Goal: Information Seeking & Learning: Stay updated

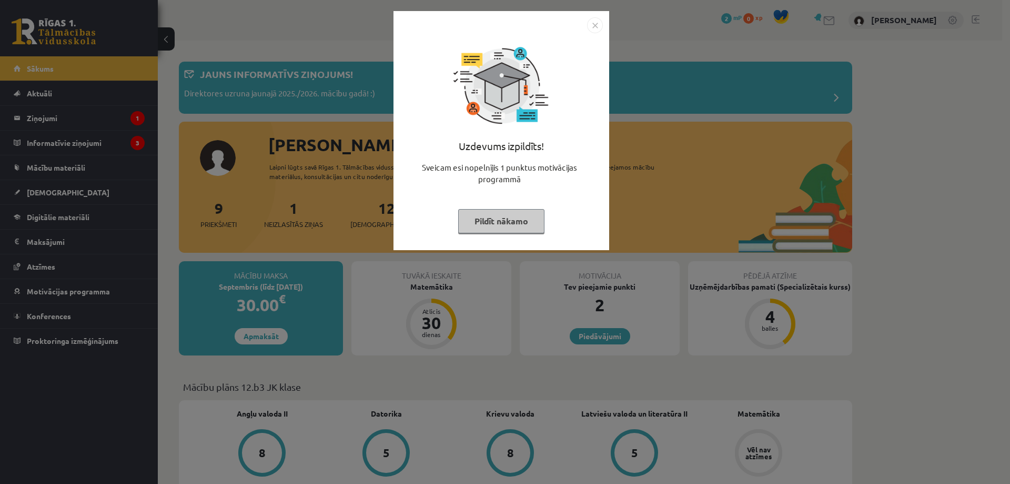
click at [269, 109] on div "Uzdevums izpildīts! Sveicam esi nopelnījis 1 punktus motivācijas programmā Pild…" at bounding box center [505, 242] width 1010 height 484
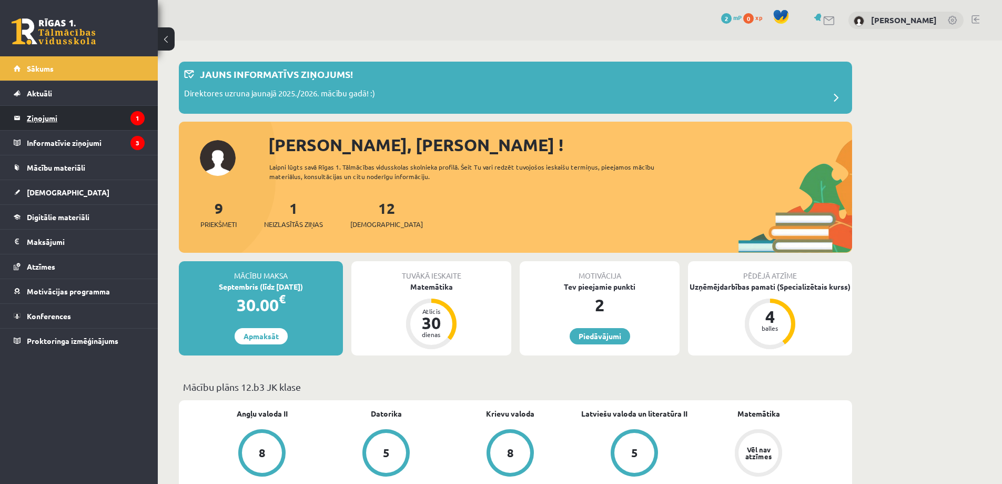
click at [29, 112] on legend "Ziņojumi 1" at bounding box center [86, 118] width 118 height 24
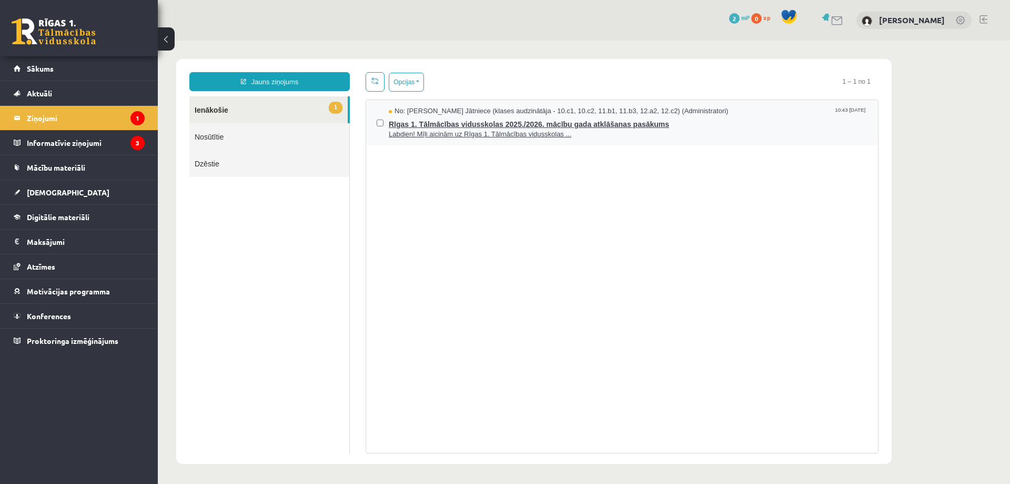
click at [490, 134] on span "Labdien! Mīļi aicinām uz Rīgas 1. Tālmācības vidusskolas ..." at bounding box center [628, 134] width 479 height 10
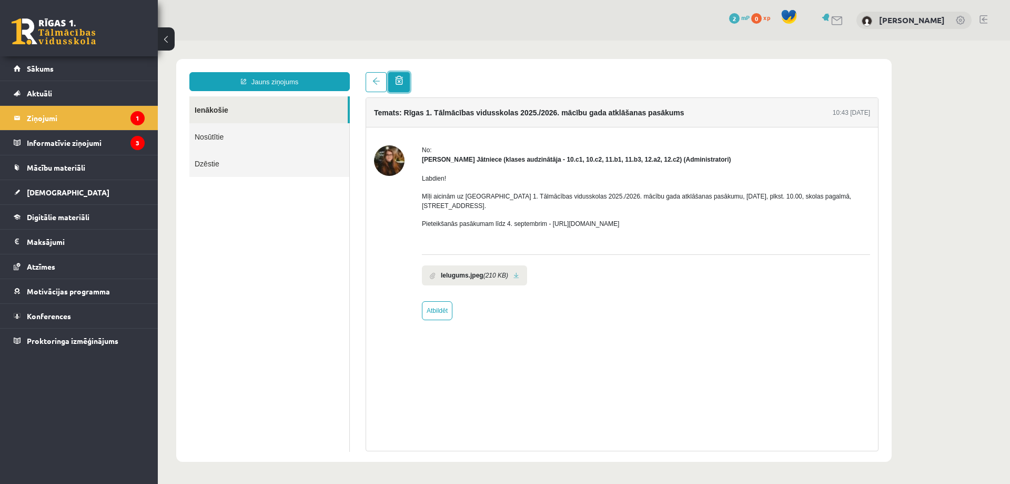
click at [398, 85] on span at bounding box center [399, 80] width 8 height 9
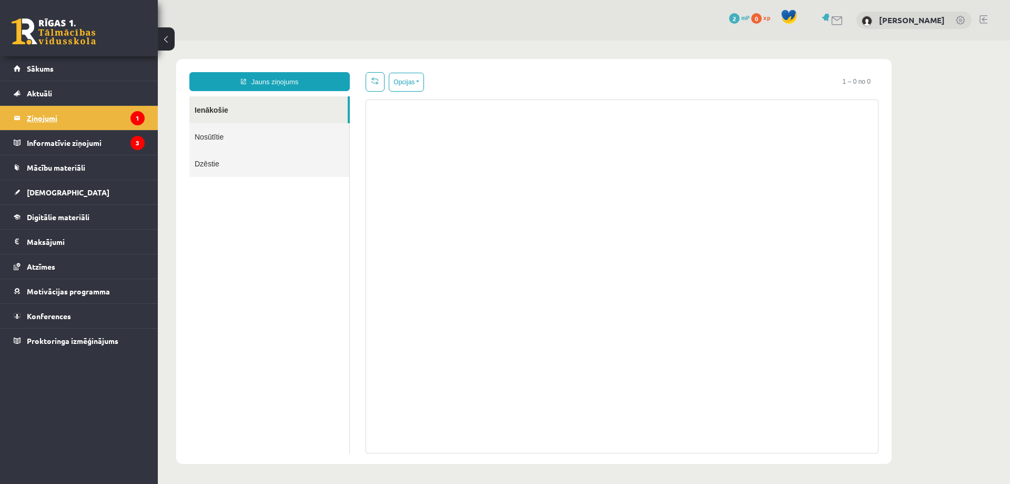
click at [80, 123] on legend "Ziņojumi 1" at bounding box center [86, 118] width 118 height 24
click at [74, 144] on legend "Informatīvie ziņojumi 3" at bounding box center [86, 143] width 118 height 24
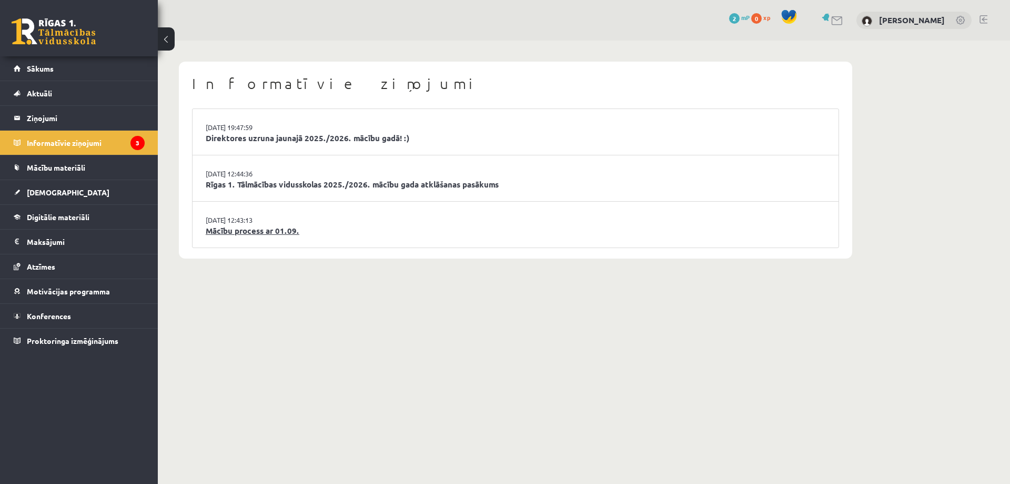
click at [295, 228] on link "Mācību process ar 01.09." at bounding box center [516, 231] width 620 height 12
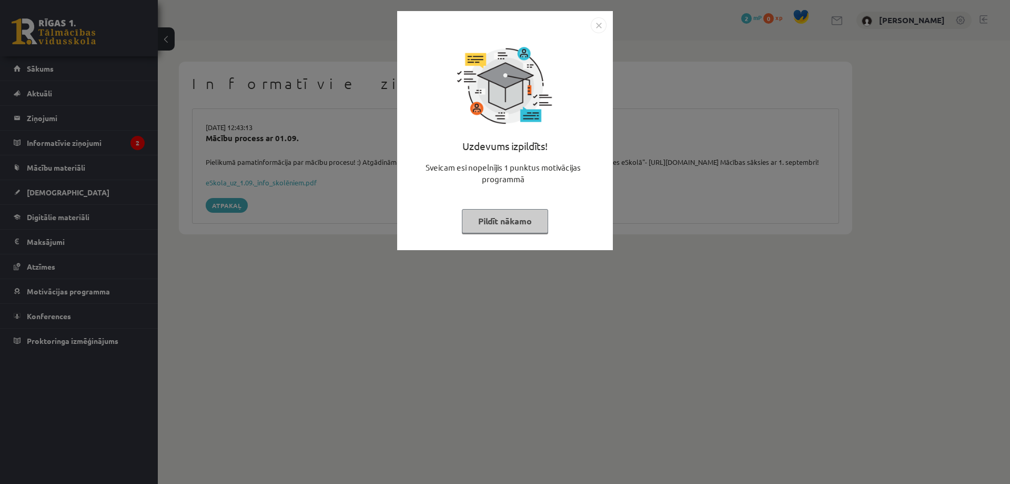
click at [318, 229] on div "Uzdevums izpildīts! Sveicam esi nopelnījis 1 punktus motivācijas programmā Pild…" at bounding box center [505, 242] width 1010 height 484
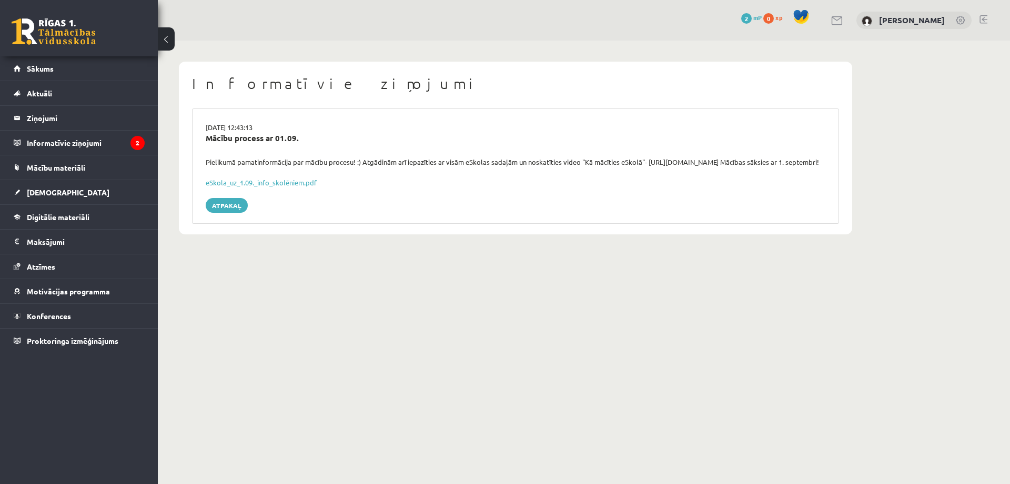
click at [493, 201] on div "29.08.2025 12:43:13 Mācību process ar 01.09. Pielikumā pamatinformācija par māc…" at bounding box center [515, 165] width 647 height 115
click at [537, 357] on body "0 Dāvanas 2 mP 0 xp Linda Safonova Sākums Aktuāli Kā mācīties eSKOLĀ Kontakti N…" at bounding box center [505, 242] width 1010 height 484
click at [229, 213] on link "Atpakaļ" at bounding box center [227, 205] width 42 height 15
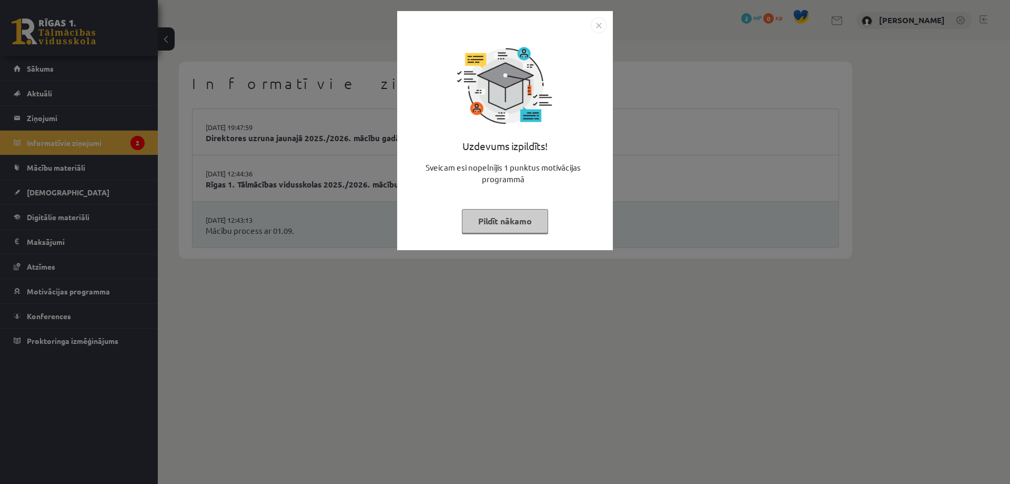
click at [475, 298] on div "Uzdevums izpildīts! Sveicam esi nopelnījis 1 punktus motivācijas programmā Pild…" at bounding box center [505, 242] width 1010 height 484
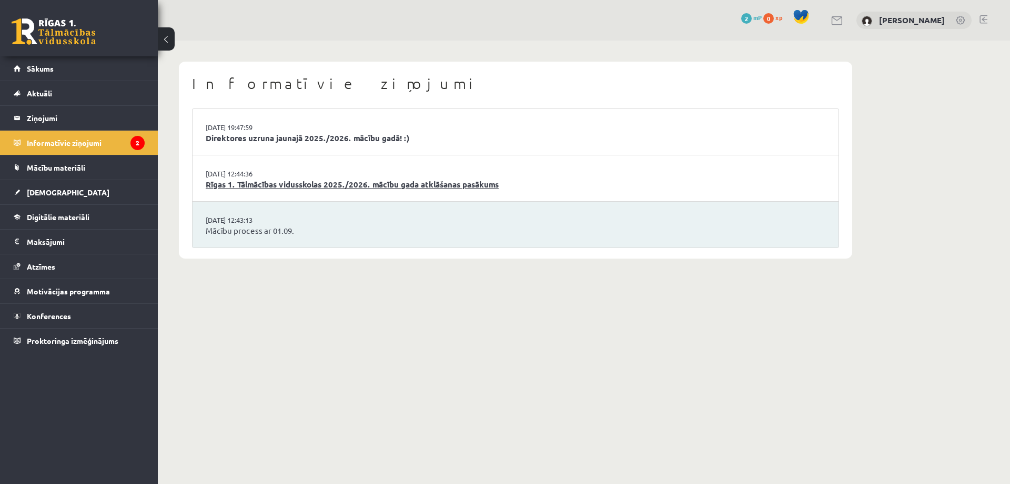
click at [296, 188] on link "Rīgas 1. Tālmācības vidusskolas 2025./2026. mācību gada atklāšanas pasākums" at bounding box center [516, 184] width 620 height 12
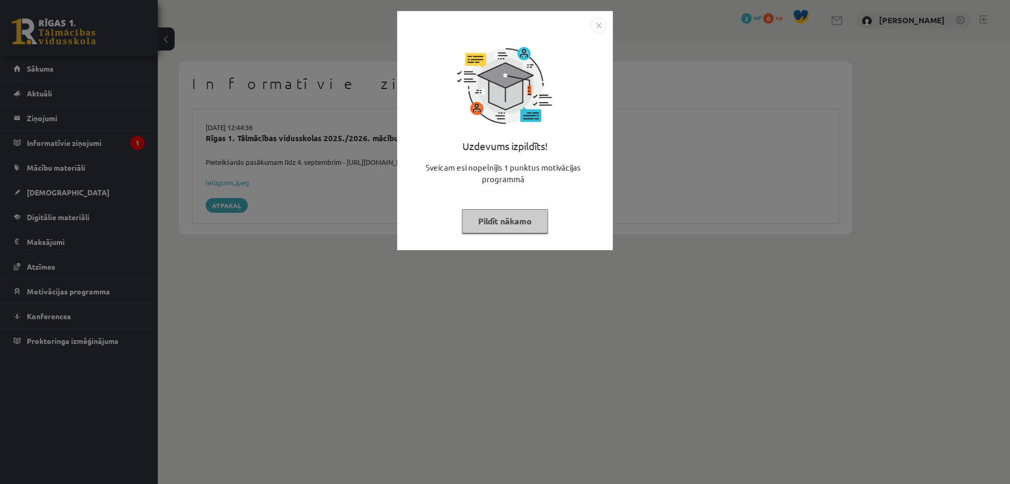
click at [355, 294] on div "Uzdevums izpildīts! Sveicam esi nopelnījis 1 punktus motivācijas programmā Pild…" at bounding box center [505, 242] width 1010 height 484
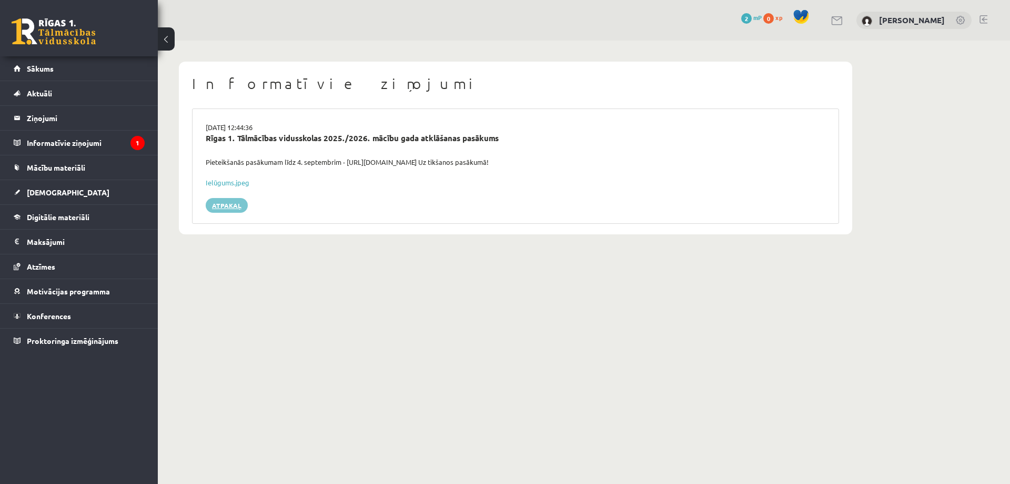
click at [219, 204] on link "Atpakaļ" at bounding box center [227, 205] width 42 height 15
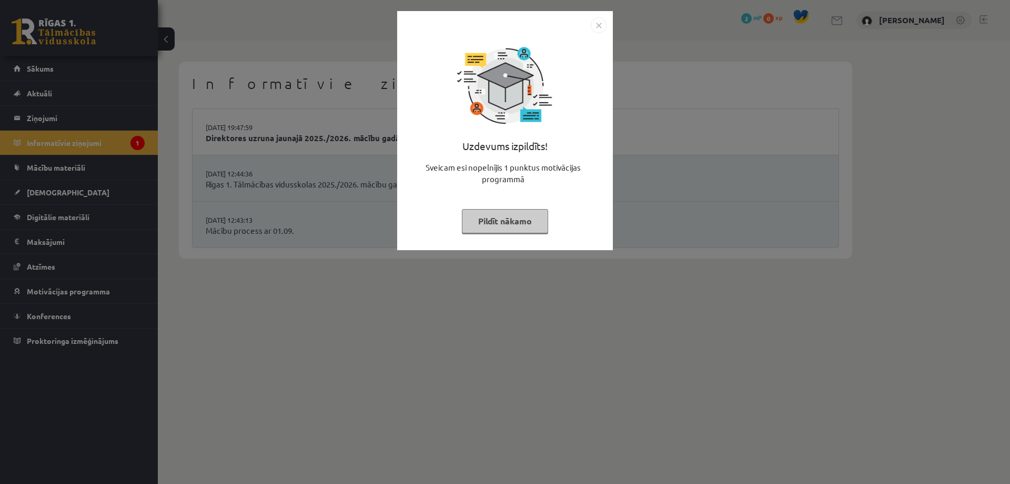
click at [270, 215] on div "Uzdevums izpildīts! Sveicam esi nopelnījis 1 punktus motivācijas programmā Pild…" at bounding box center [505, 242] width 1010 height 484
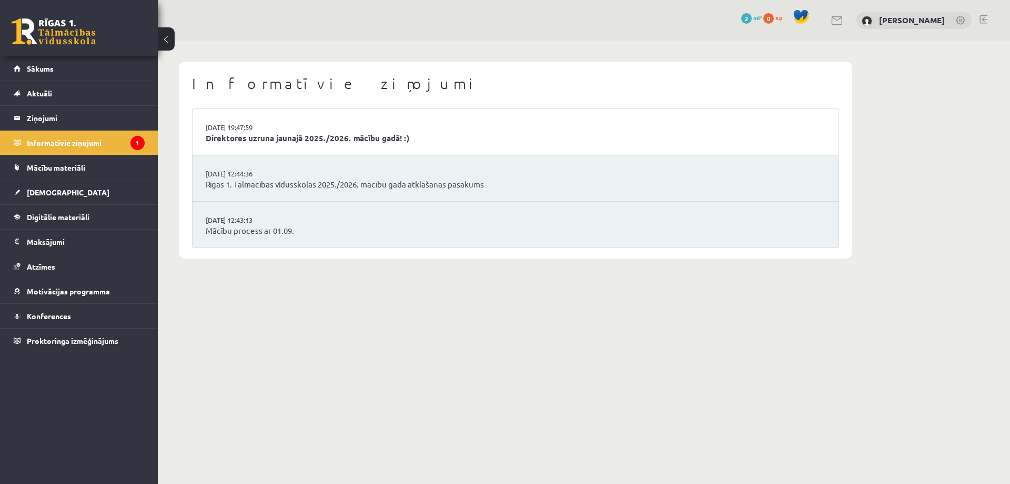
drag, startPoint x: 287, startPoint y: 145, endPoint x: 289, endPoint y: 138, distance: 6.7
click at [287, 144] on li "29.08.2025 19:47:59 Direktores uzruna jaunajā 2025./2026. mācību gadā! :)" at bounding box center [516, 132] width 646 height 46
click at [289, 138] on link "Direktores uzruna jaunajā 2025./2026. mācību gadā! :)" at bounding box center [516, 138] width 620 height 12
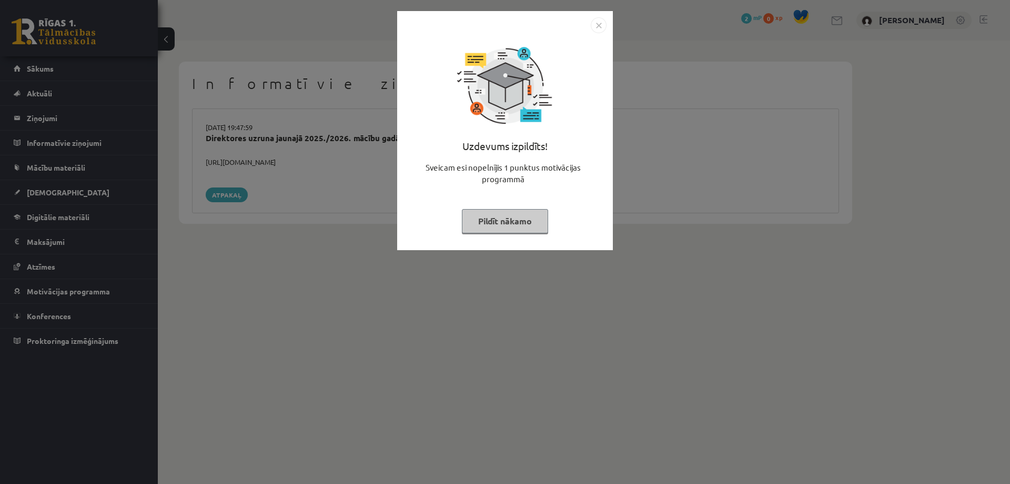
drag, startPoint x: 338, startPoint y: 238, endPoint x: 270, endPoint y: 203, distance: 75.8
click at [337, 237] on div "Uzdevums izpildīts! Sveicam esi nopelnījis 1 punktus motivācijas programmā Pild…" at bounding box center [505, 242] width 1010 height 484
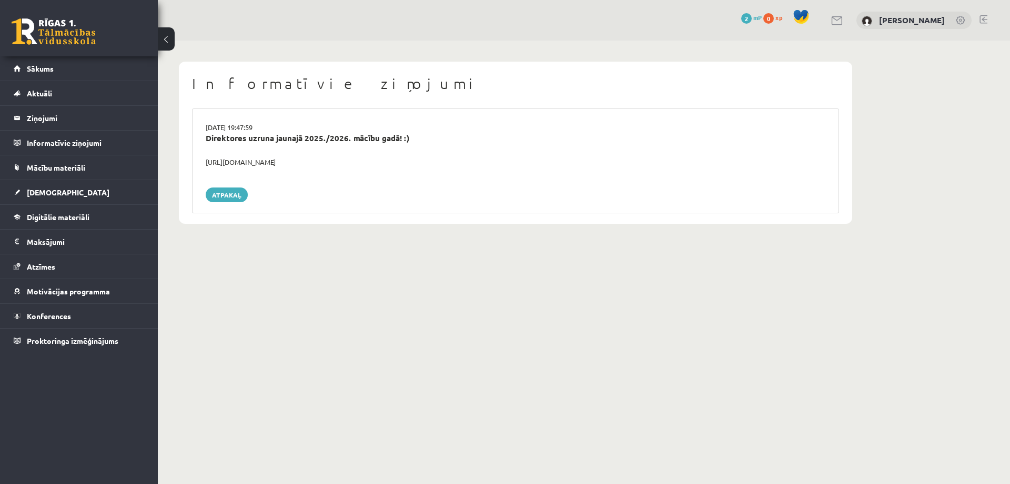
click at [286, 161] on div "[URL][DOMAIN_NAME]" at bounding box center [516, 162] width 636 height 11
drag, startPoint x: 357, startPoint y: 154, endPoint x: 316, endPoint y: 164, distance: 42.4
click at [301, 163] on div "[DATE] 19:47:59 Direktores uzruna jaunajā 2025./2026. mācību gadā! :) [URL][DOM…" at bounding box center [515, 160] width 647 height 105
click at [345, 163] on div "[URL][DOMAIN_NAME]" at bounding box center [516, 162] width 636 height 11
drag, startPoint x: 334, startPoint y: 165, endPoint x: 205, endPoint y: 163, distance: 128.4
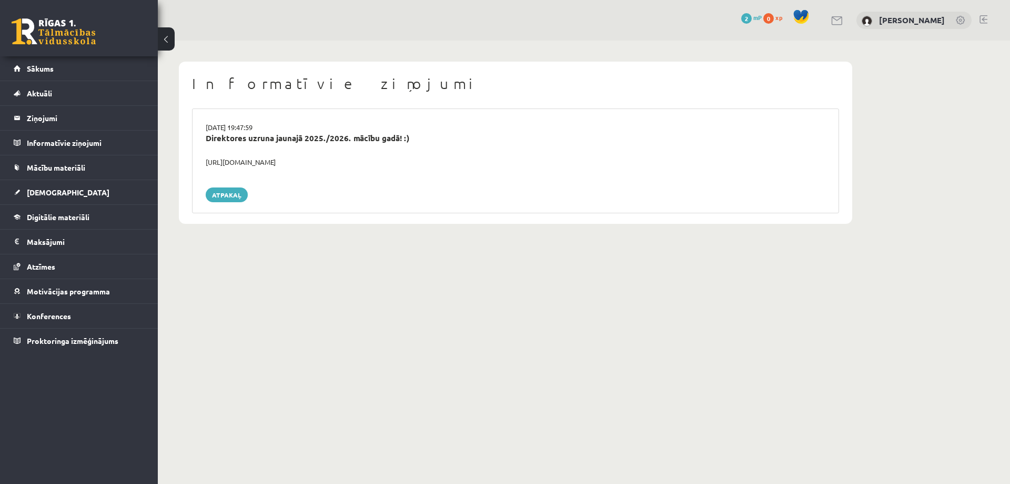
click at [205, 163] on div "[URL][DOMAIN_NAME]" at bounding box center [516, 162] width 636 height 11
click at [226, 194] on link "Atpakaļ" at bounding box center [227, 194] width 42 height 15
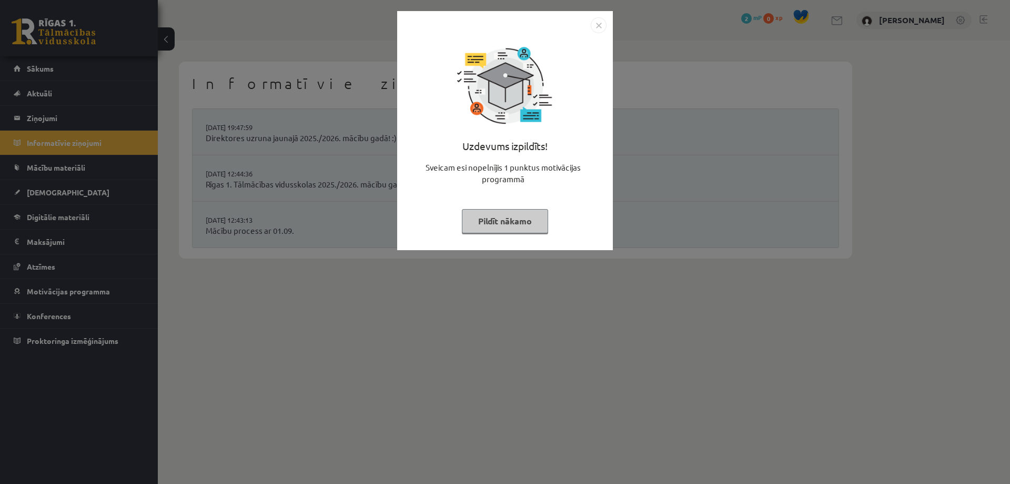
click at [325, 147] on div "Uzdevums izpildīts! Sveicam esi nopelnījis 1 punktus motivācijas programmā Pild…" at bounding box center [505, 242] width 1010 height 484
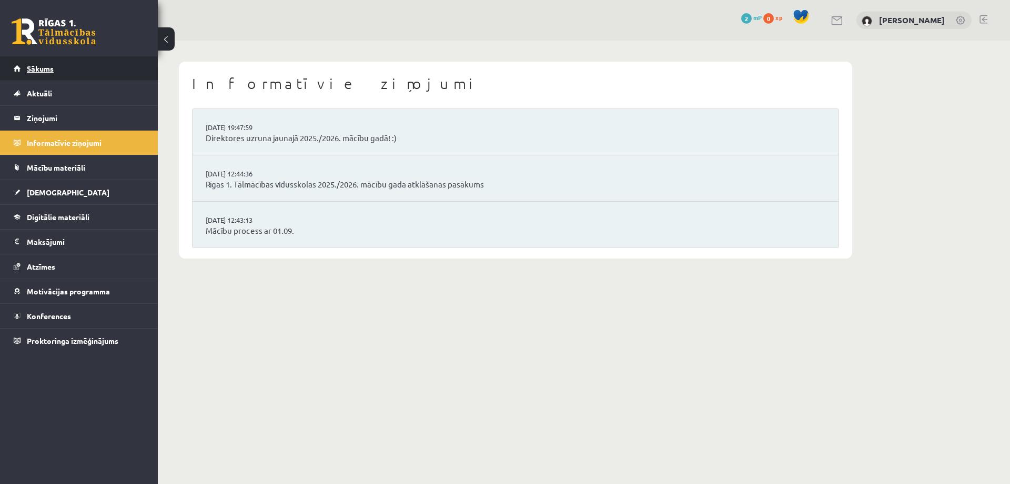
click at [34, 62] on link "Sākums" at bounding box center [79, 68] width 131 height 24
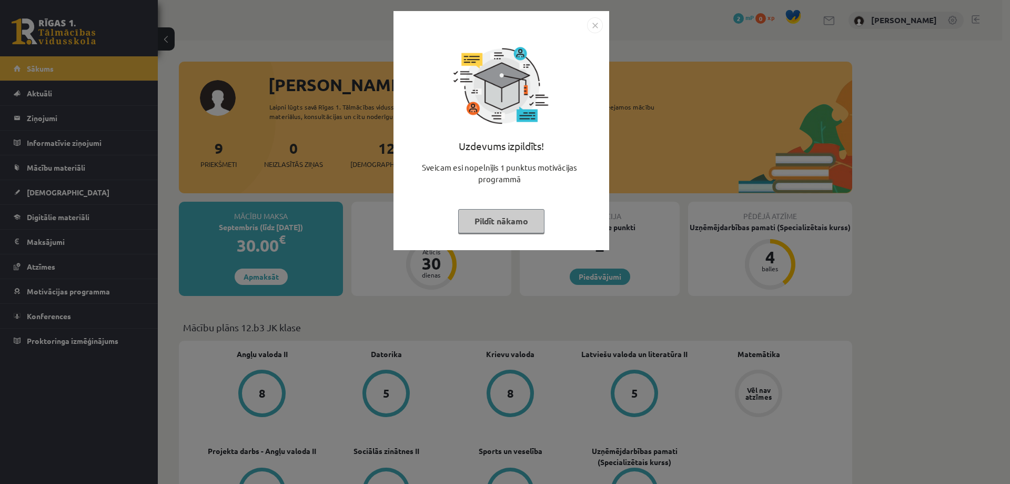
click at [354, 166] on div "Uzdevums izpildīts! Sveicam esi nopelnījis 1 punktus motivācijas programmā Pild…" at bounding box center [505, 242] width 1010 height 484
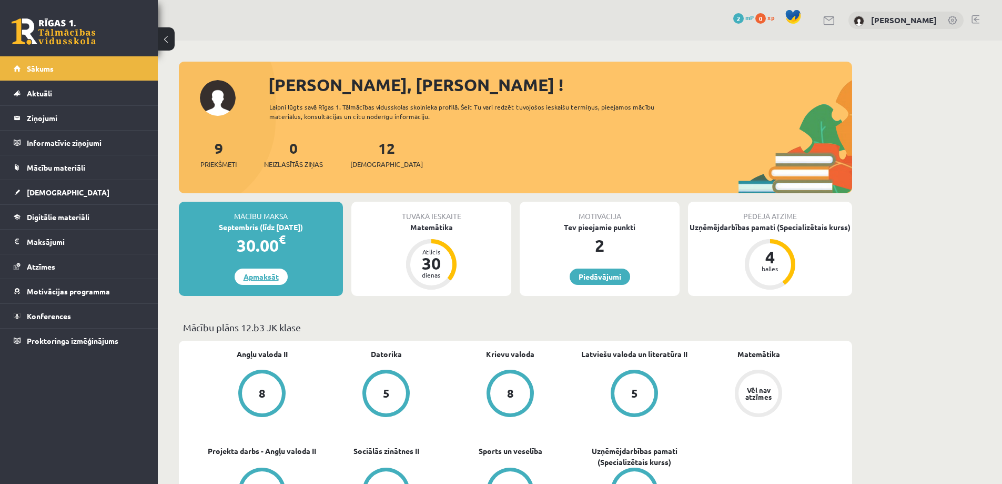
click at [263, 281] on link "Apmaksāt" at bounding box center [261, 276] width 53 height 16
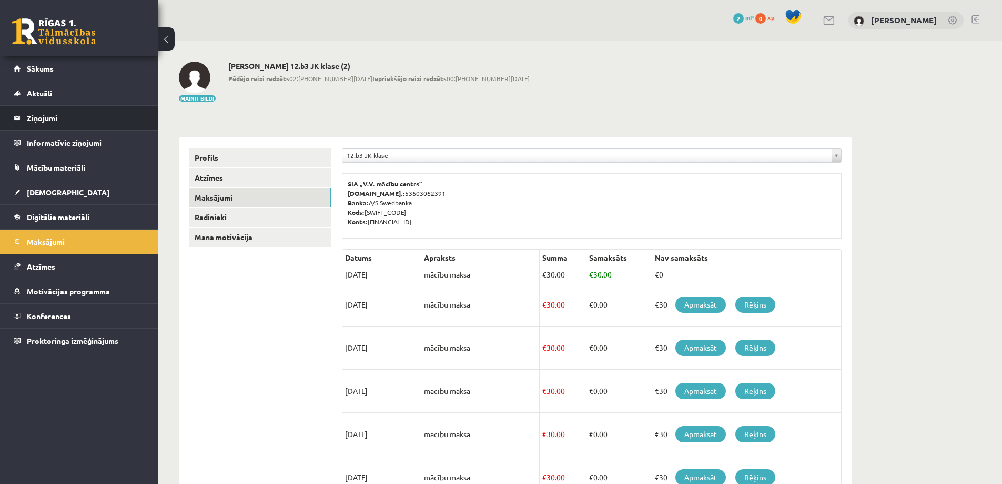
click at [43, 123] on legend "Ziņojumi 0" at bounding box center [86, 118] width 118 height 24
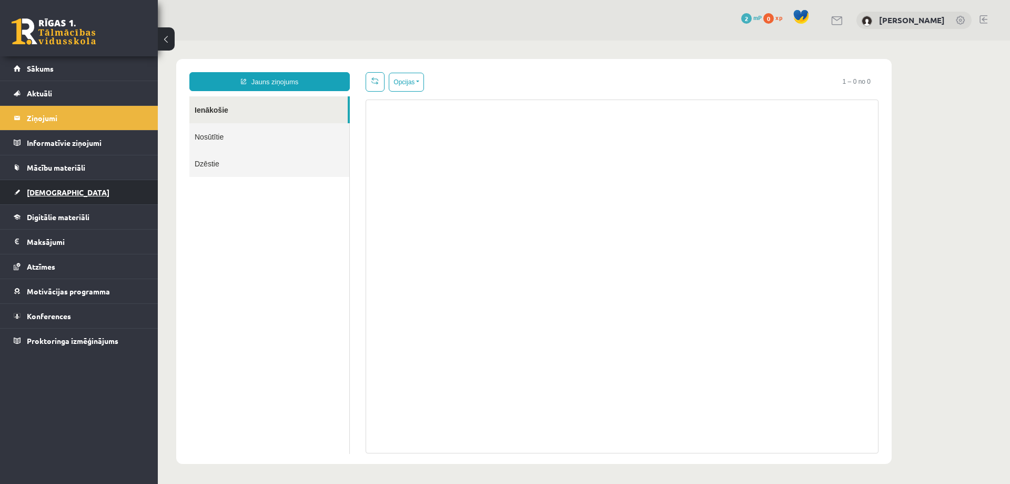
click at [58, 184] on link "[DEMOGRAPHIC_DATA]" at bounding box center [79, 192] width 131 height 24
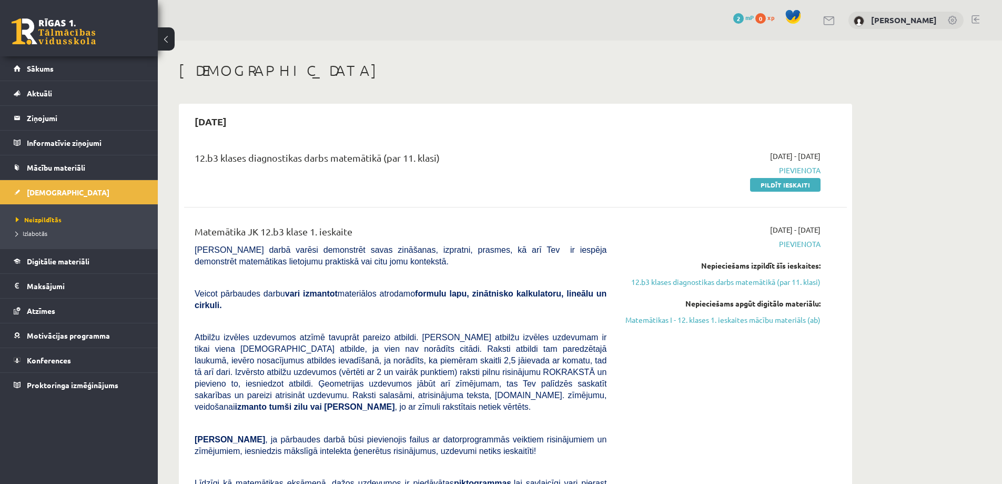
click at [803, 246] on span "Pievienota" at bounding box center [722, 243] width 198 height 11
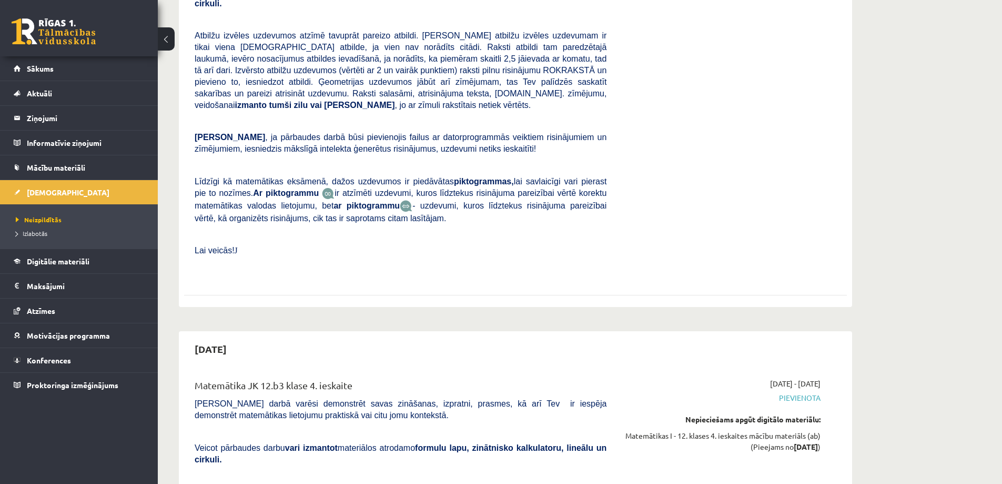
scroll to position [4513, 0]
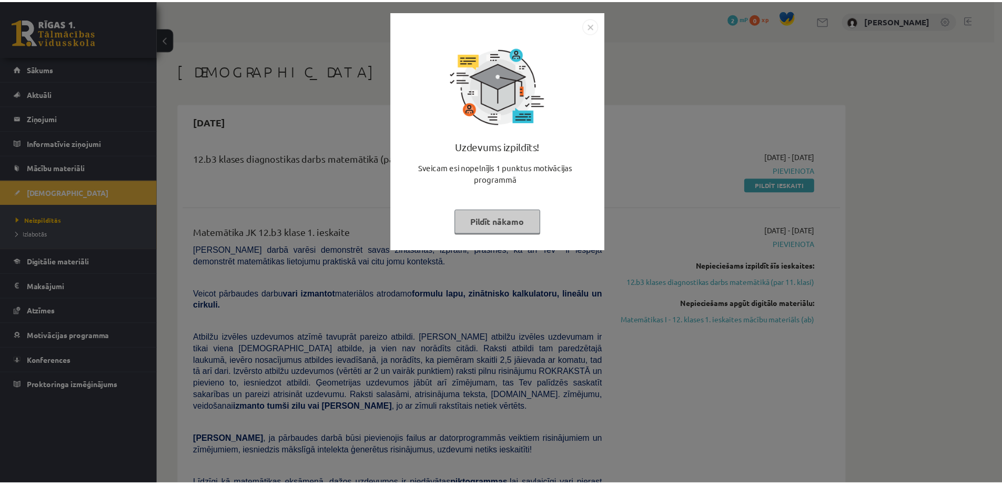
scroll to position [140, 0]
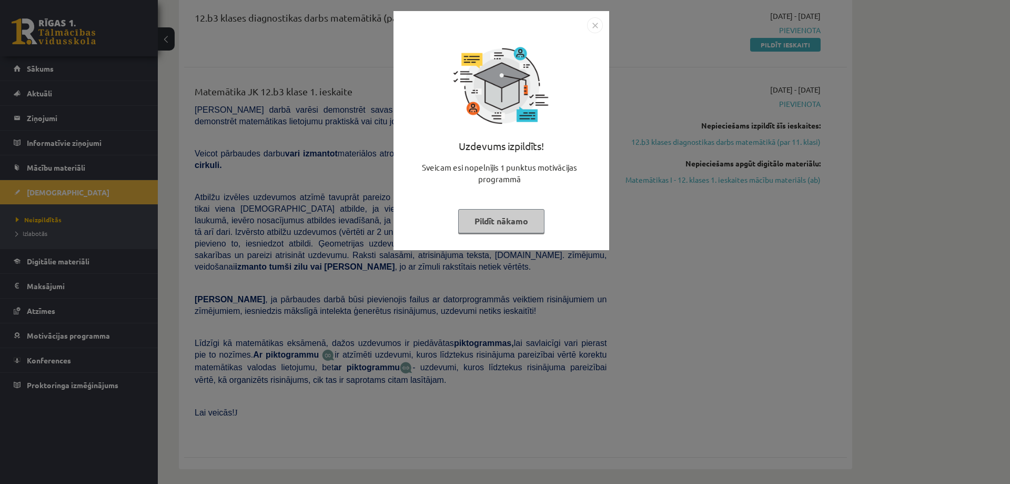
drag, startPoint x: 318, startPoint y: 99, endPoint x: 307, endPoint y: 78, distance: 23.5
click at [317, 99] on div "Uzdevums izpildīts! Sveicam esi nopelnījis 1 punktus motivācijas programmā Pild…" at bounding box center [505, 242] width 1010 height 484
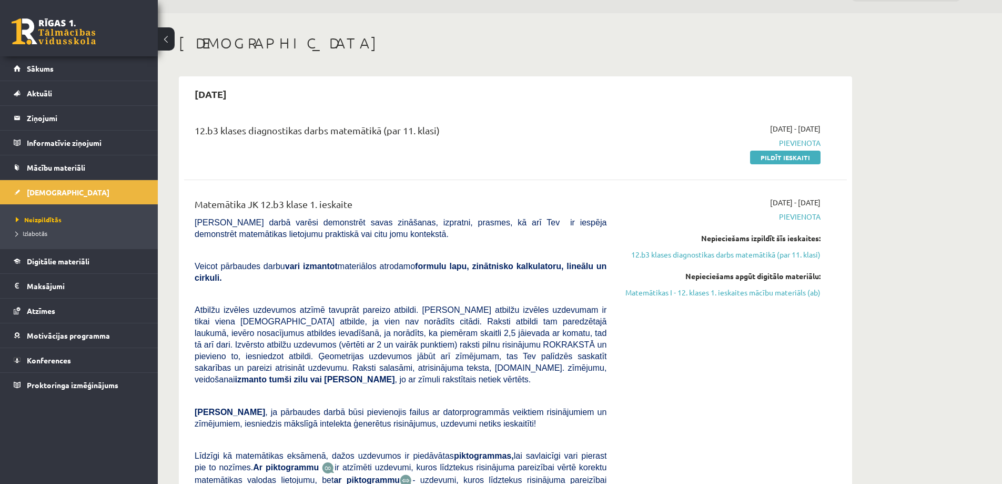
scroll to position [0, 0]
